Goal: Task Accomplishment & Management: Manage account settings

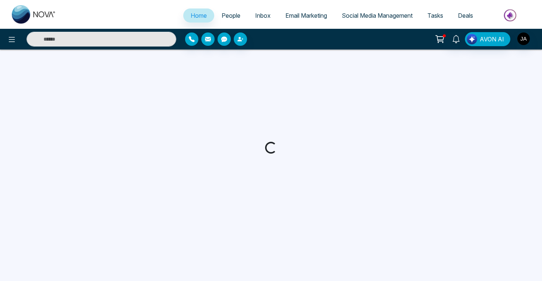
select select "*"
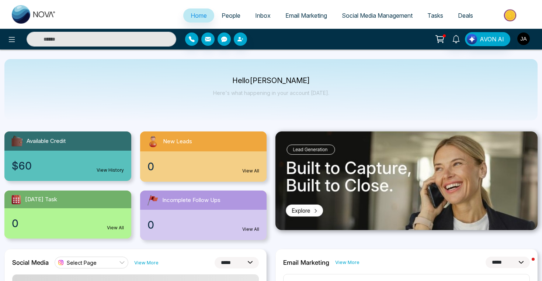
click at [527, 37] on img "button" at bounding box center [524, 38] width 13 height 13
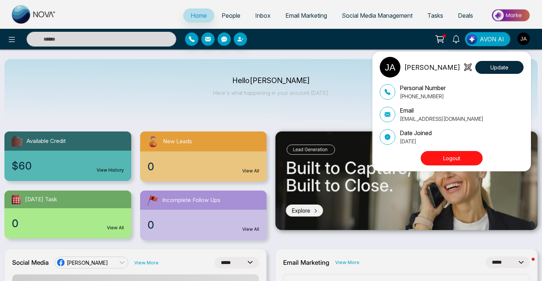
click at [457, 154] on button "Logout" at bounding box center [452, 158] width 62 height 14
